Goal: Transaction & Acquisition: Purchase product/service

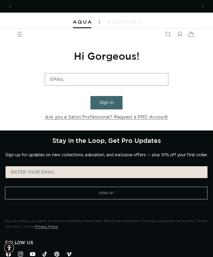
scroll to position [0, 371]
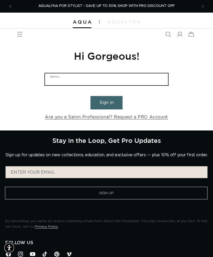
type input "chelsea@thehideoutsalonandlounge.com"
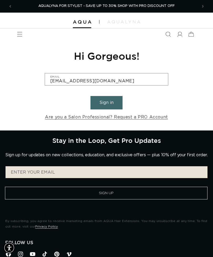
click at [107, 102] on button "Sign in" at bounding box center [107, 102] width 32 height 13
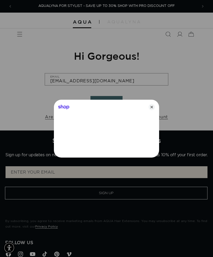
click at [111, 102] on div "Shop" at bounding box center [106, 106] width 105 height 13
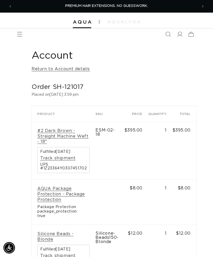
click at [18, 30] on span "Menu" at bounding box center [20, 34] width 12 height 12
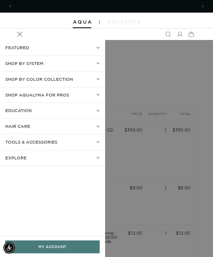
scroll to position [0, 185]
click at [73, 79] on summary "Shop by Color Collection" at bounding box center [52, 80] width 105 height 16
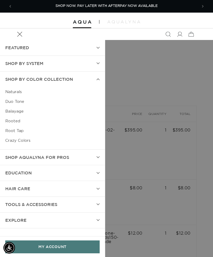
click at [18, 109] on link "Balayage" at bounding box center [52, 112] width 95 height 10
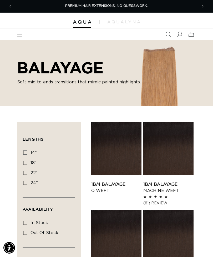
click at [25, 172] on icon at bounding box center [25, 173] width 4 height 4
click at [25, 172] on input "22" 22" (24 products)" at bounding box center [25, 173] width 4 height 4
checkbox input "true"
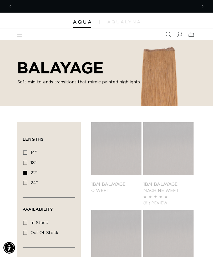
scroll to position [0, 185]
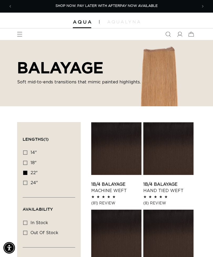
click at [27, 181] on icon at bounding box center [25, 183] width 4 height 4
click at [27, 181] on input "24" 24" (11 products)" at bounding box center [25, 183] width 4 height 4
checkbox input "true"
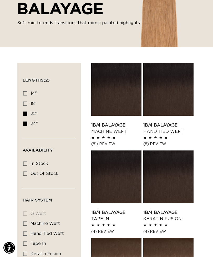
click at [113, 122] on link "1B/4 Balayage Machine Weft" at bounding box center [116, 128] width 50 height 13
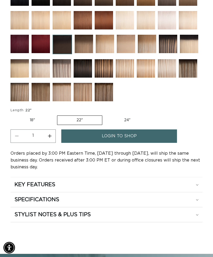
scroll to position [382, 0]
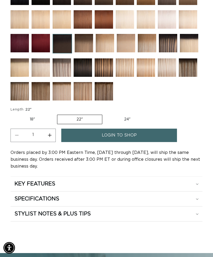
click at [133, 119] on label "24" Variant sold out or unavailable" at bounding box center [127, 119] width 45 height 9
click at [105, 114] on input "24" Variant sold out or unavailable" at bounding box center [105, 114] width 0 height 0
radio input "true"
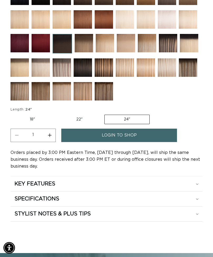
click at [154, 137] on link "login to shop" at bounding box center [119, 135] width 116 height 13
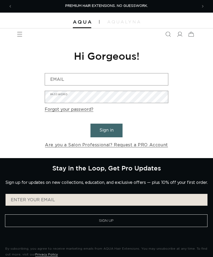
click at [106, 77] on input "Email" at bounding box center [106, 79] width 123 height 12
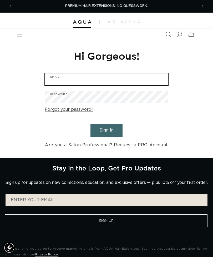
type input "[EMAIL_ADDRESS][DOMAIN_NAME]"
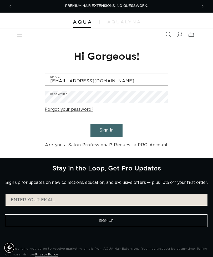
click at [107, 130] on button "Sign in" at bounding box center [107, 130] width 32 height 13
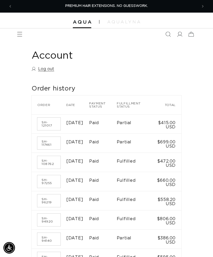
click at [20, 32] on icon "Menu" at bounding box center [19, 34] width 5 height 5
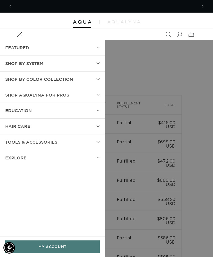
scroll to position [0, 185]
click at [80, 76] on summary "Shop by Color Collection" at bounding box center [52, 80] width 105 height 16
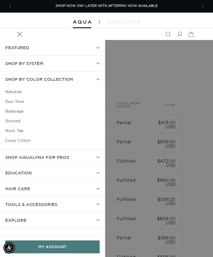
click at [21, 109] on link "Balayage" at bounding box center [52, 112] width 95 height 10
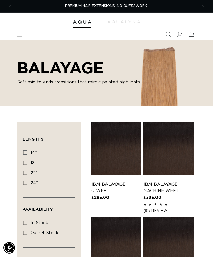
click at [24, 180] on label "24" 24" (11 products)" at bounding box center [47, 183] width 48 height 10
click at [24, 181] on input "24" 24" (11 products)" at bounding box center [25, 183] width 4 height 4
checkbox input "true"
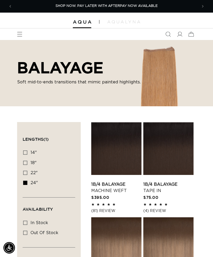
click at [116, 182] on link "1B/4 Balayage Machine Weft" at bounding box center [116, 188] width 50 height 13
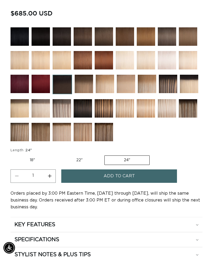
scroll to position [0, 185]
click at [36, 161] on label "18" Variant sold out or unavailable" at bounding box center [33, 160] width 44 height 9
click at [12, 155] on input "18" Variant sold out or unavailable" at bounding box center [12, 155] width 0 height 0
radio input "true"
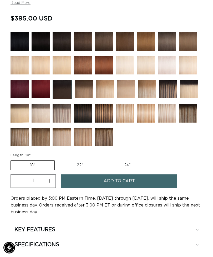
click at [126, 166] on label "24" Variant sold out or unavailable" at bounding box center [127, 165] width 45 height 9
click at [105, 160] on input "24" Variant sold out or unavailable" at bounding box center [105, 160] width 0 height 0
radio input "true"
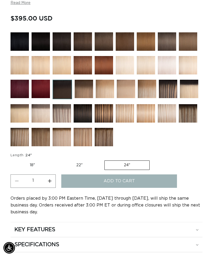
scroll to position [0, 371]
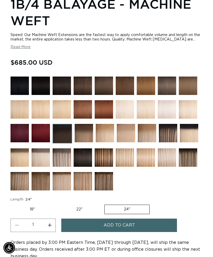
scroll to position [314, 0]
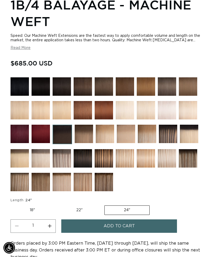
click at [82, 215] on label "22" Variant sold out or unavailable" at bounding box center [79, 210] width 45 height 9
click at [57, 205] on input "22" Variant sold out or unavailable" at bounding box center [57, 205] width 0 height 0
radio input "true"
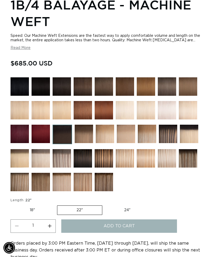
scroll to position [0, 0]
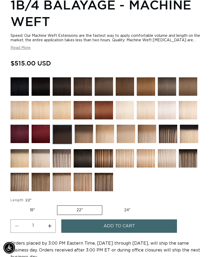
scroll to position [0, 185]
click at [125, 199] on section "1B/4 Balayage - Machine Weft Speed: Our Machine Weft Extensions are the fastest…" at bounding box center [107, 153] width 192 height 317
click at [123, 212] on label "24" Variant sold out or unavailable" at bounding box center [127, 210] width 45 height 9
click at [105, 205] on input "24" Variant sold out or unavailable" at bounding box center [105, 205] width 0 height 0
radio input "true"
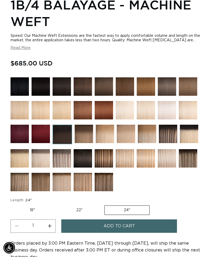
click at [81, 213] on label "22" Variant sold out or unavailable" at bounding box center [79, 210] width 45 height 9
click at [57, 205] on input "22" Variant sold out or unavailable" at bounding box center [57, 205] width 0 height 0
radio input "true"
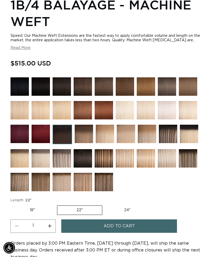
click at [131, 215] on label "24" Variant sold out or unavailable" at bounding box center [127, 210] width 45 height 9
click at [105, 205] on input "24" Variant sold out or unavailable" at bounding box center [105, 205] width 0 height 0
radio input "true"
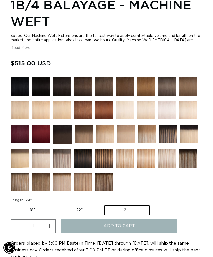
scroll to position [0, 185]
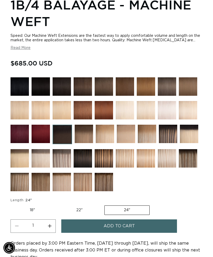
click at [89, 211] on label "22" Variant sold out or unavailable" at bounding box center [79, 210] width 45 height 9
click at [57, 205] on input "22" Variant sold out or unavailable" at bounding box center [57, 205] width 0 height 0
radio input "true"
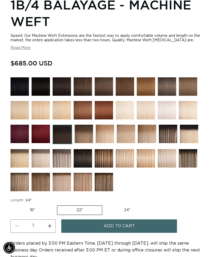
scroll to position [0, 371]
click at [143, 228] on button "Add to cart" at bounding box center [119, 226] width 116 height 13
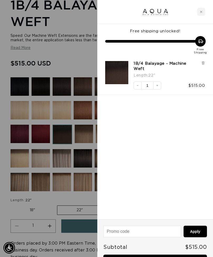
scroll to position [0, 0]
click at [203, 12] on div "Close cart" at bounding box center [202, 12] width 8 height 8
